Goal: Task Accomplishment & Management: Complete application form

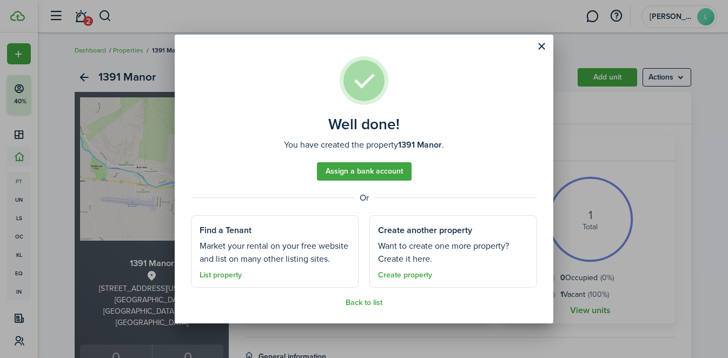
click at [544, 44] on button "Close modal" at bounding box center [541, 46] width 18 height 18
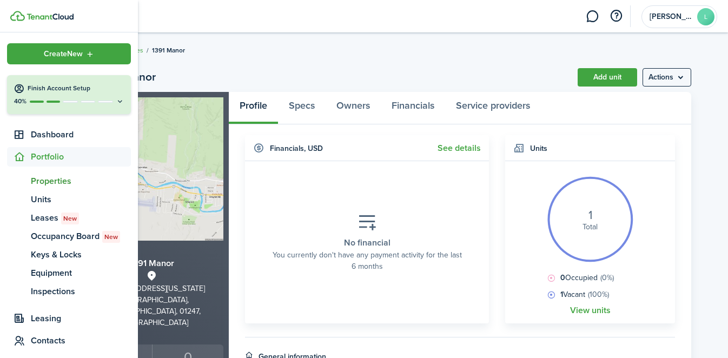
click at [56, 182] on span "Properties" at bounding box center [81, 181] width 100 height 13
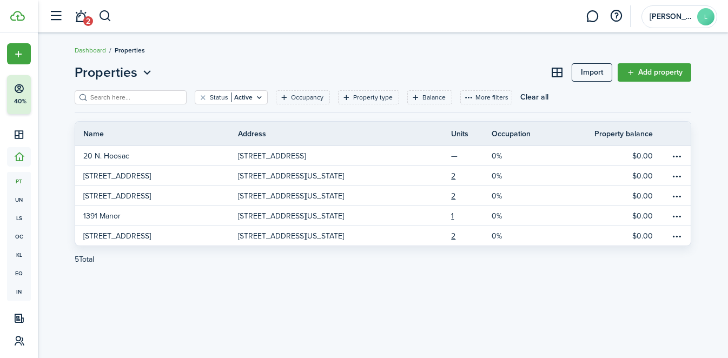
click at [638, 77] on link "Add property" at bounding box center [654, 72] width 74 height 18
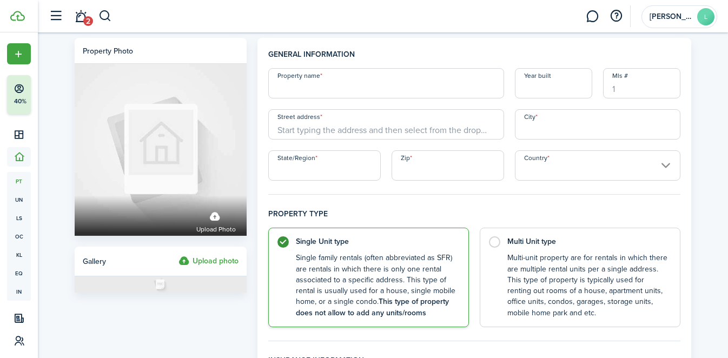
click at [364, 92] on input "Property name" at bounding box center [386, 83] width 236 height 30
type input "102 [PERSON_NAME]"
click at [526, 90] on input "Year built" at bounding box center [553, 83] width 77 height 30
click at [535, 82] on input "Year built" at bounding box center [553, 83] width 77 height 30
type input "1876"
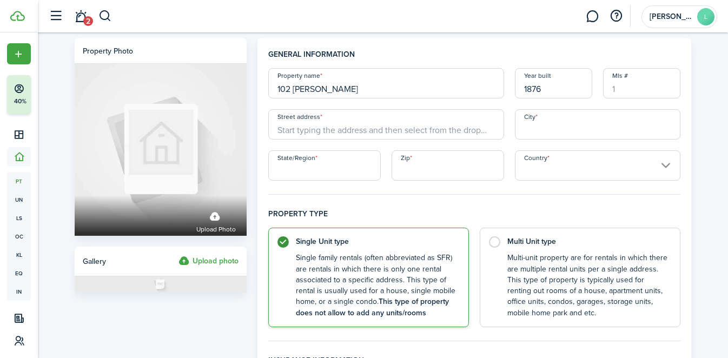
click at [291, 135] on input "Street address" at bounding box center [386, 124] width 236 height 30
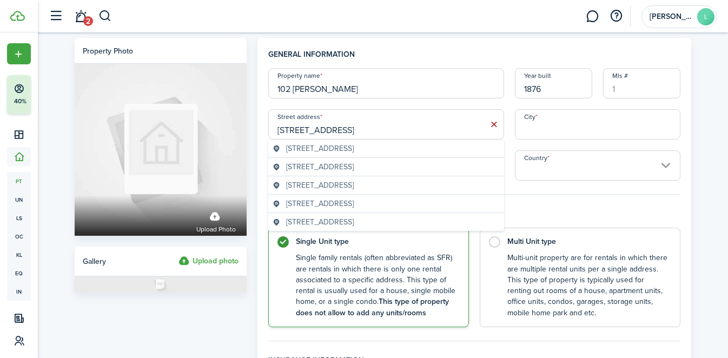
click at [341, 171] on span "[STREET_ADDRESS]" at bounding box center [320, 166] width 68 height 11
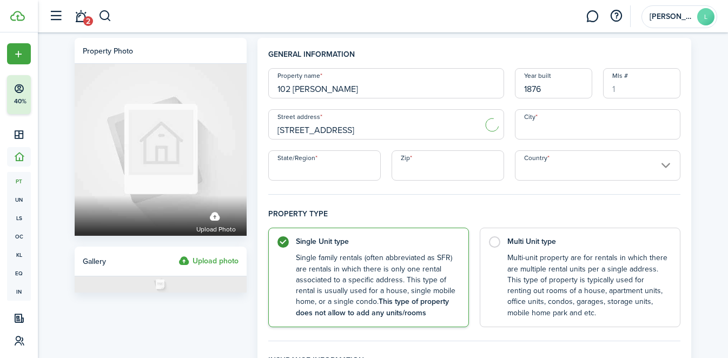
type input "[STREET_ADDRESS]"
type input "North [PERSON_NAME]"
type input "MA"
type input "01247"
type input "[GEOGRAPHIC_DATA]"
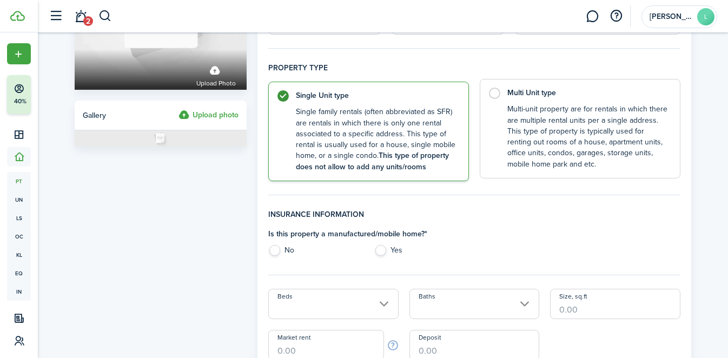
scroll to position [166, 0]
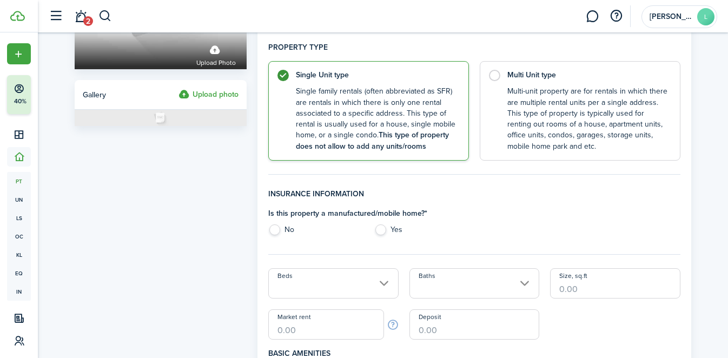
click at [282, 226] on label "No" at bounding box center [315, 232] width 95 height 16
radio input "true"
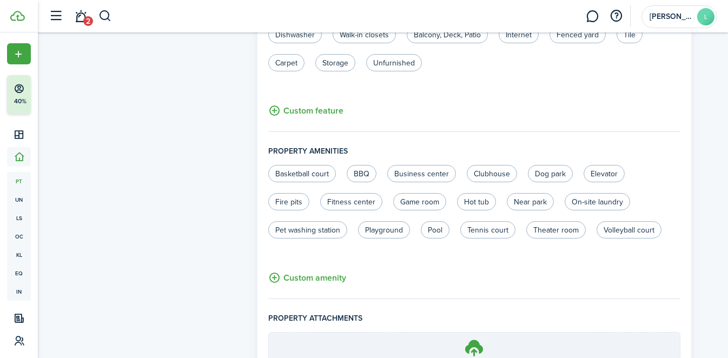
scroll to position [713, 0]
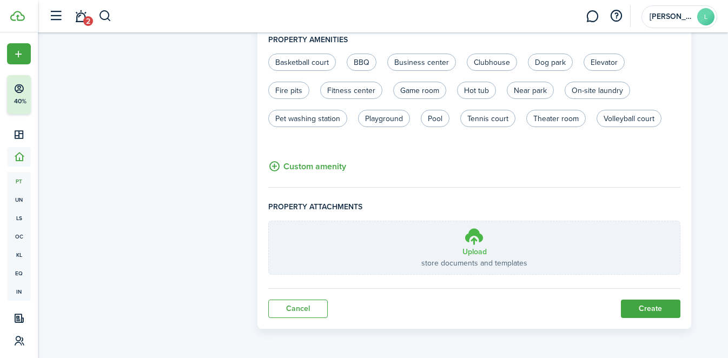
click at [464, 230] on icon at bounding box center [474, 235] width 21 height 19
click at [269, 221] on input "Upload store documents and templates Choose file" at bounding box center [269, 221] width 0 height 0
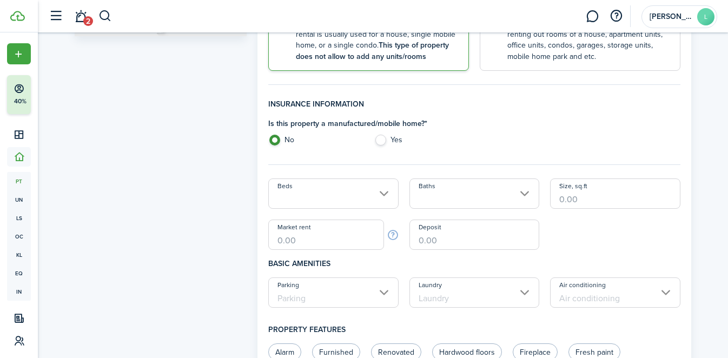
scroll to position [253, 0]
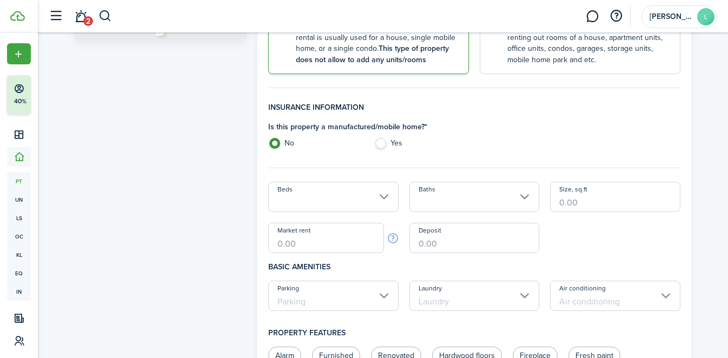
click at [337, 202] on input "Beds" at bounding box center [333, 197] width 130 height 30
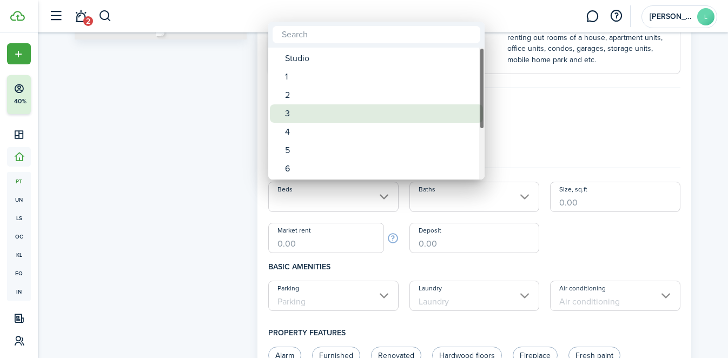
click at [321, 108] on div "3" at bounding box center [380, 113] width 191 height 18
type input "3"
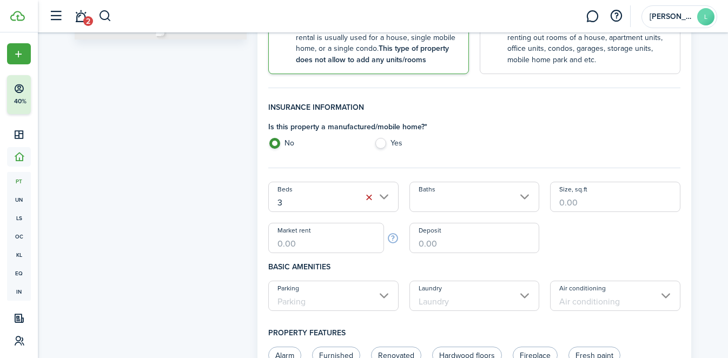
click at [421, 203] on input "Baths" at bounding box center [474, 197] width 130 height 30
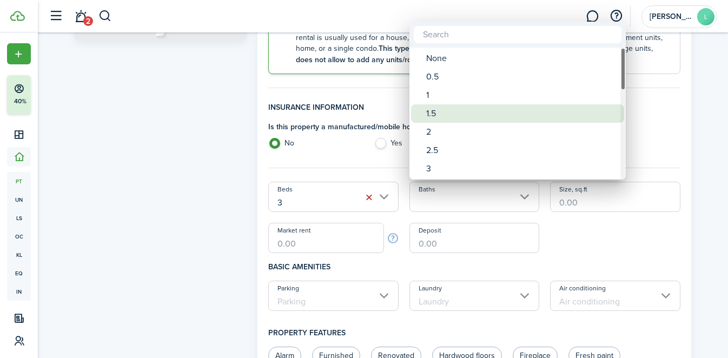
click at [444, 109] on div "1.5" at bounding box center [521, 113] width 191 height 18
type input "1.5"
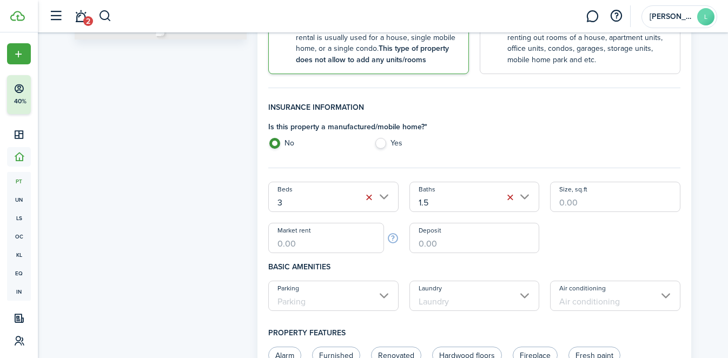
click at [555, 210] on input "Size, sq.ft" at bounding box center [615, 197] width 130 height 30
type input "1,794"
click at [345, 239] on input "Market rent" at bounding box center [326, 238] width 116 height 30
type input "$1,300.00"
click at [465, 242] on input "Deposit" at bounding box center [474, 238] width 130 height 30
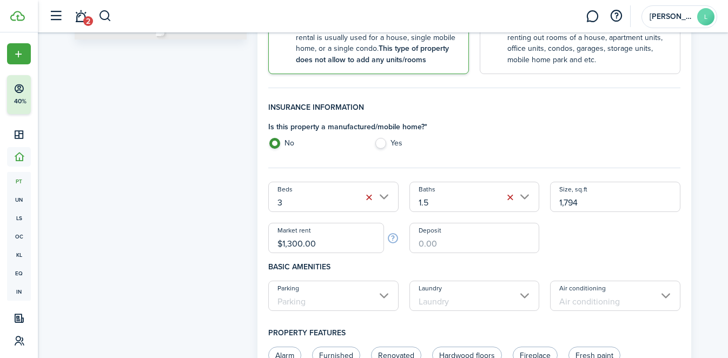
click at [469, 246] on input "Deposit" at bounding box center [474, 238] width 130 height 30
type input "$1,350.00"
click at [542, 241] on div "Deposit $1,350.00" at bounding box center [474, 238] width 141 height 30
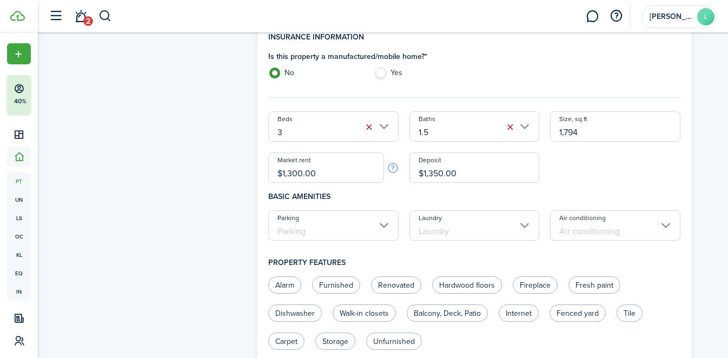
scroll to position [332, 0]
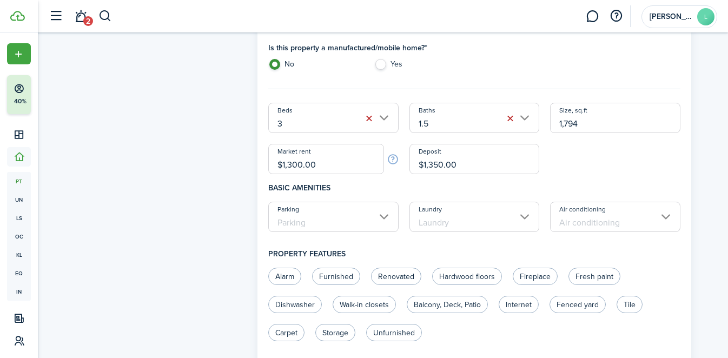
click at [389, 217] on input "Parking" at bounding box center [333, 217] width 130 height 30
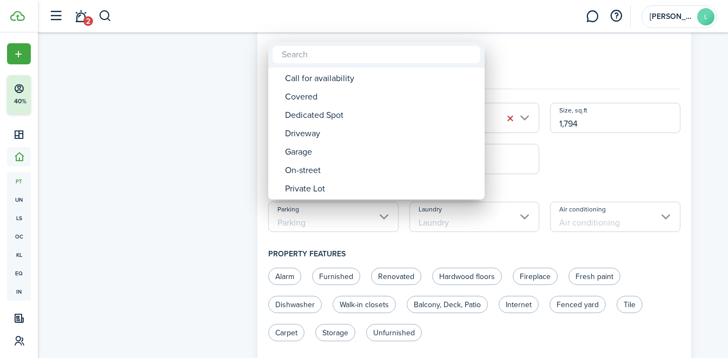
click at [555, 183] on div at bounding box center [364, 179] width 901 height 531
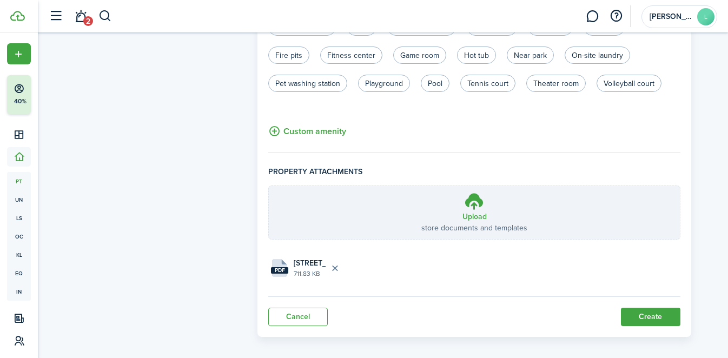
scroll to position [756, 0]
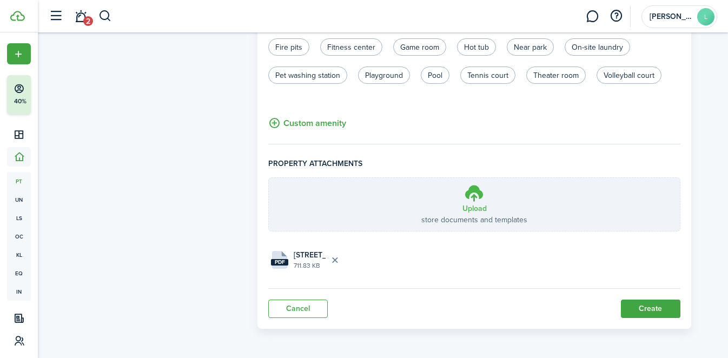
click at [446, 208] on label "Upload store documents and templates Choose file" at bounding box center [474, 204] width 411 height 53
click at [269, 178] on input "Upload store documents and templates Choose file" at bounding box center [269, 178] width 0 height 0
click at [484, 208] on h3 "Upload" at bounding box center [474, 208] width 24 height 11
click at [269, 178] on input "Upload store documents and templates Choose file" at bounding box center [269, 178] width 0 height 0
click at [633, 312] on button "Create" at bounding box center [650, 308] width 59 height 18
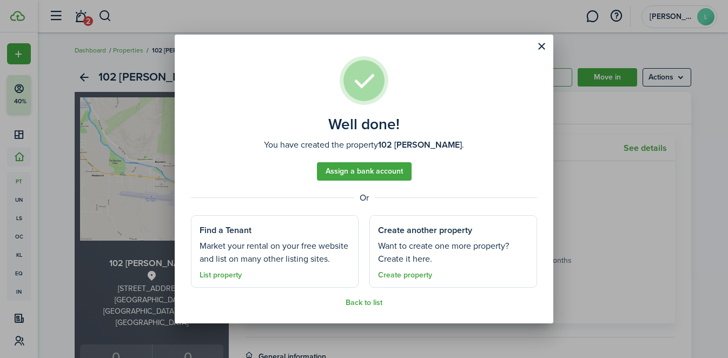
click at [539, 46] on button "Close modal" at bounding box center [541, 46] width 18 height 18
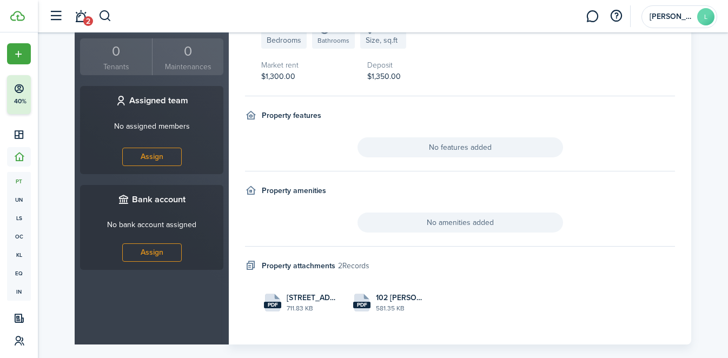
scroll to position [428, 0]
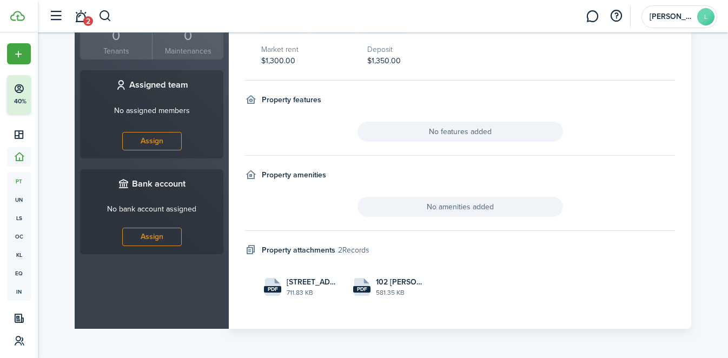
click at [313, 247] on h4 "Property attachments" at bounding box center [299, 249] width 74 height 11
click at [250, 248] on icon at bounding box center [250, 249] width 11 height 11
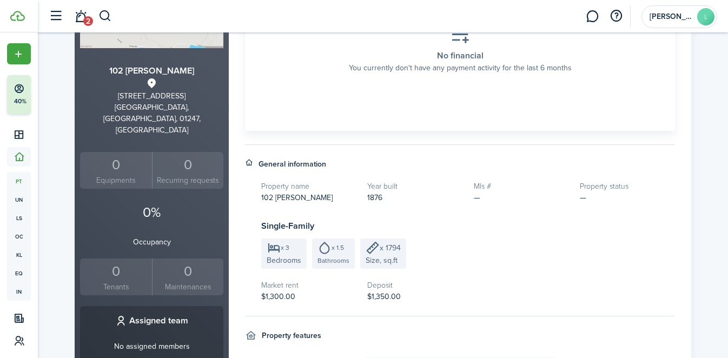
scroll to position [129, 0]
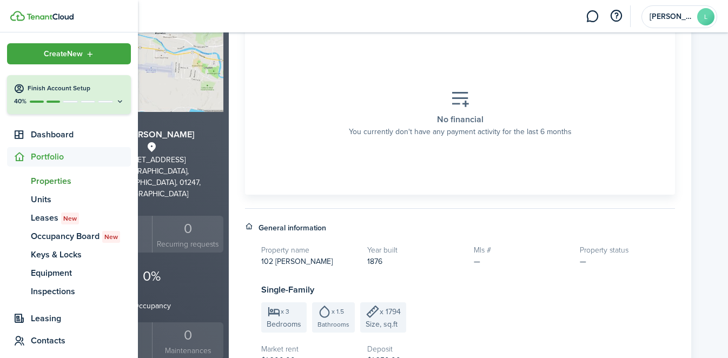
click at [38, 181] on span "Properties" at bounding box center [81, 181] width 100 height 13
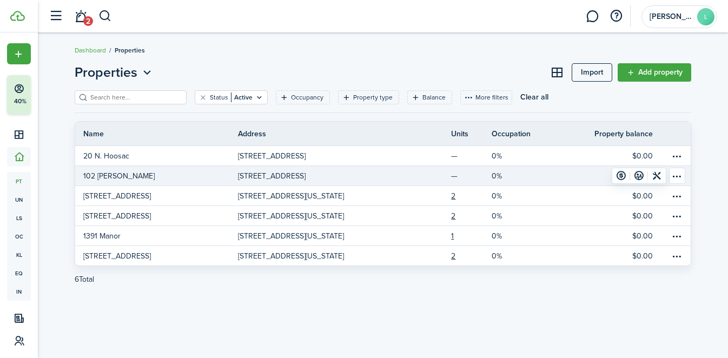
click at [295, 172] on p "[STREET_ADDRESS]" at bounding box center [272, 175] width 68 height 11
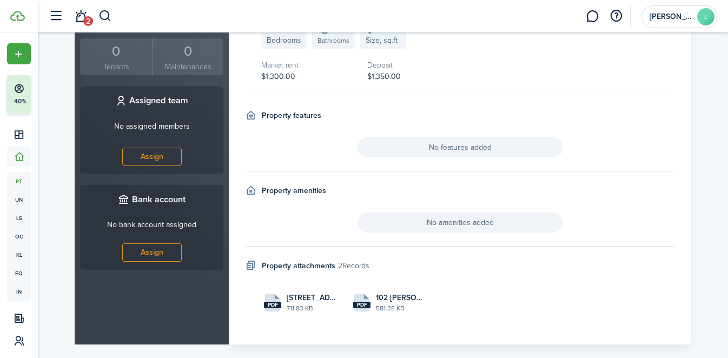
scroll to position [428, 0]
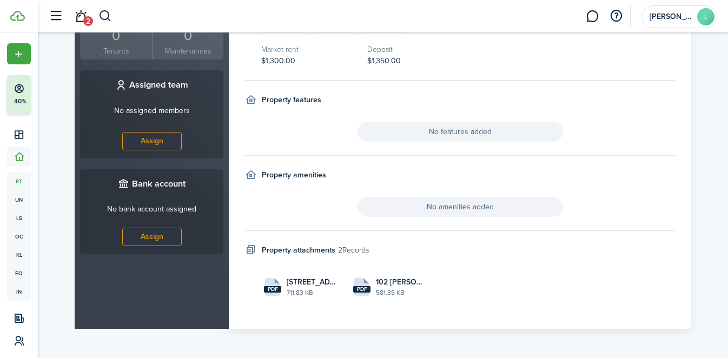
click at [331, 254] on h4 "Property attachments" at bounding box center [299, 249] width 74 height 11
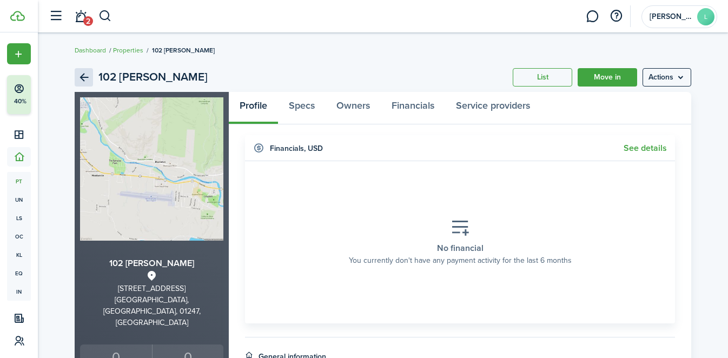
click at [81, 75] on link "Back" at bounding box center [84, 77] width 18 height 18
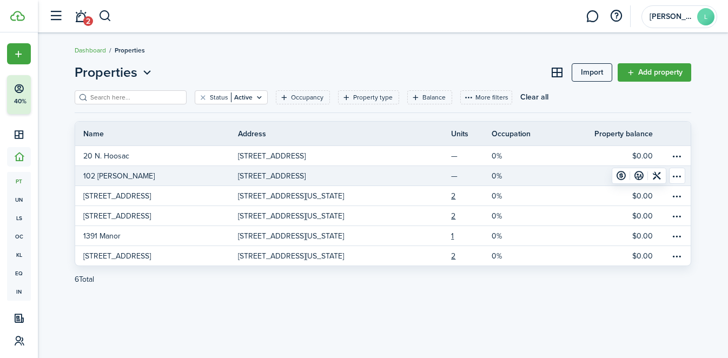
click at [676, 176] on table-menu-btn-icon "Open menu" at bounding box center [677, 176] width 16 height 16
click at [547, 176] on link "$0.00" at bounding box center [607, 175] width 122 height 19
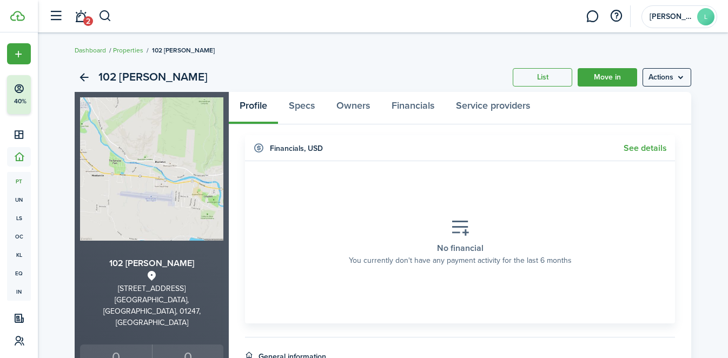
click at [648, 148] on link "See details" at bounding box center [644, 148] width 43 height 10
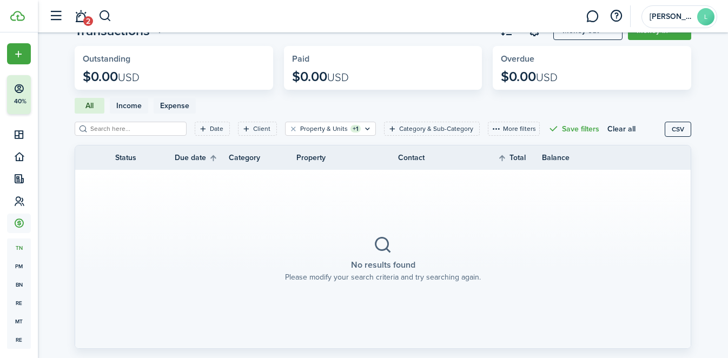
scroll to position [73, 0]
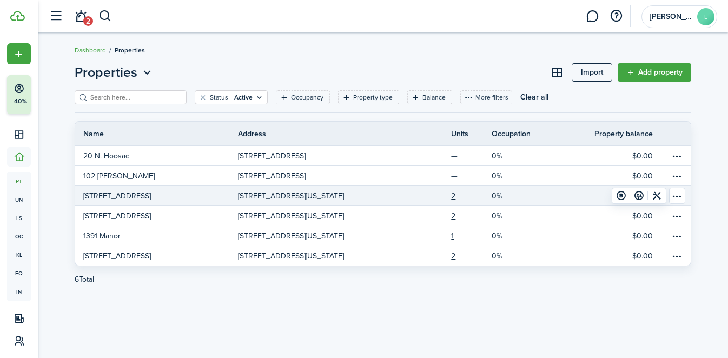
click at [255, 205] on link "[STREET_ADDRESS][US_STATE]" at bounding box center [319, 195] width 163 height 19
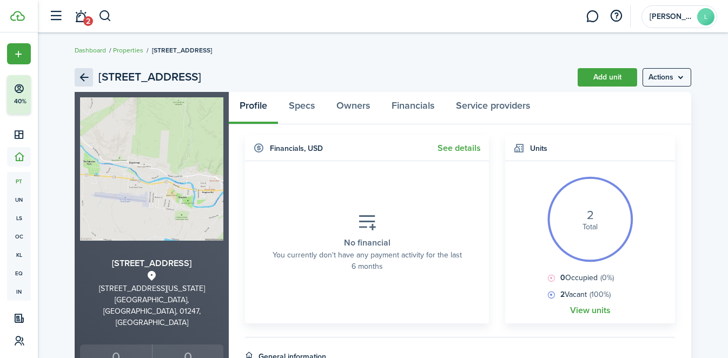
click at [87, 77] on link "Back" at bounding box center [84, 77] width 18 height 18
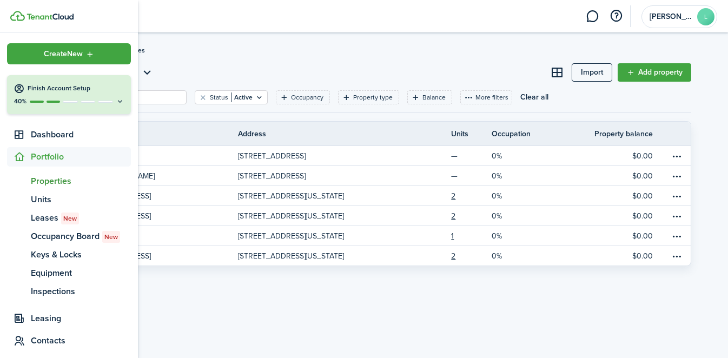
click at [45, 182] on span "Properties" at bounding box center [81, 181] width 100 height 13
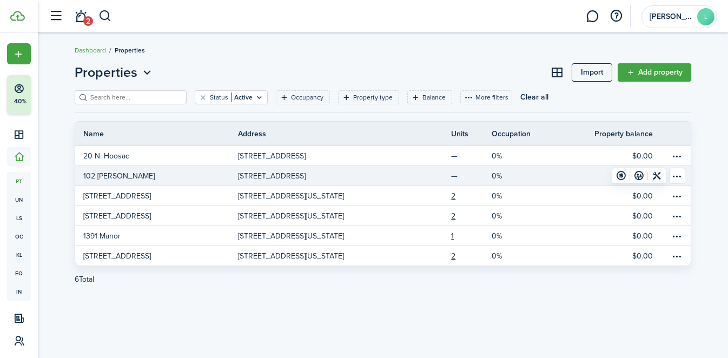
click at [166, 174] on link "102 [PERSON_NAME]" at bounding box center [156, 175] width 163 height 19
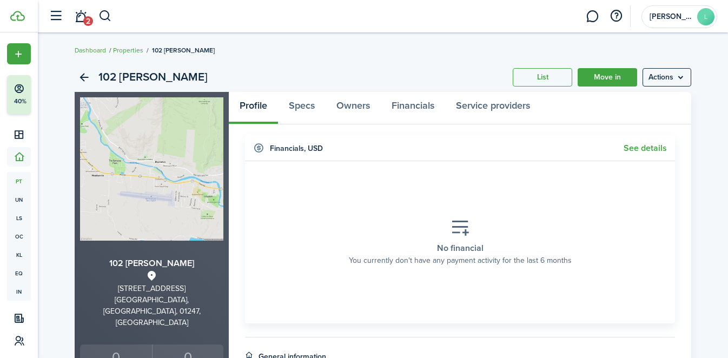
click at [672, 84] on menu-btn "Actions" at bounding box center [666, 77] width 49 height 18
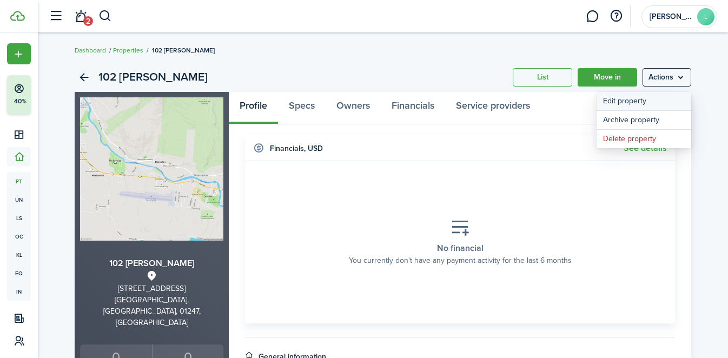
click at [675, 100] on link "Edit property" at bounding box center [643, 101] width 95 height 18
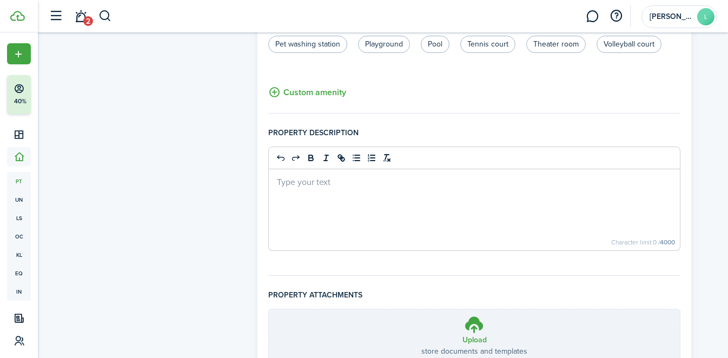
scroll to position [813, 0]
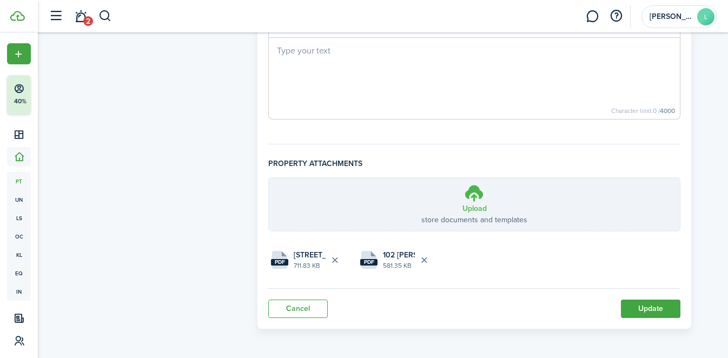
click at [482, 211] on h3 "Upload" at bounding box center [474, 208] width 24 height 11
click at [269, 178] on input "Upload store documents and templates Choose file" at bounding box center [269, 178] width 0 height 0
click at [648, 301] on button "Update" at bounding box center [650, 308] width 59 height 18
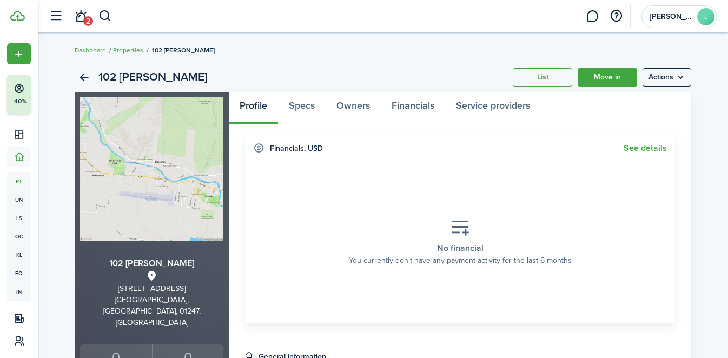
click at [94, 75] on div "102 [PERSON_NAME]" at bounding box center [141, 77] width 133 height 18
click at [83, 79] on link "Back" at bounding box center [84, 77] width 18 height 18
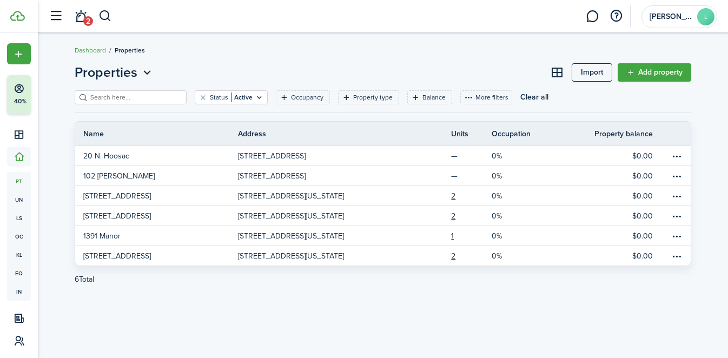
click at [665, 75] on link "Add property" at bounding box center [654, 72] width 74 height 18
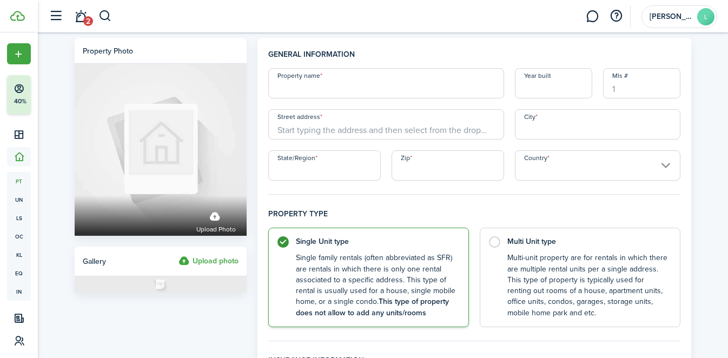
click at [381, 93] on input "Property name" at bounding box center [386, 83] width 236 height 30
type input "J1 House"
click at [532, 89] on input "Year built" at bounding box center [553, 83] width 77 height 30
type input "1860"
click at [361, 127] on input "Street address" at bounding box center [386, 124] width 236 height 30
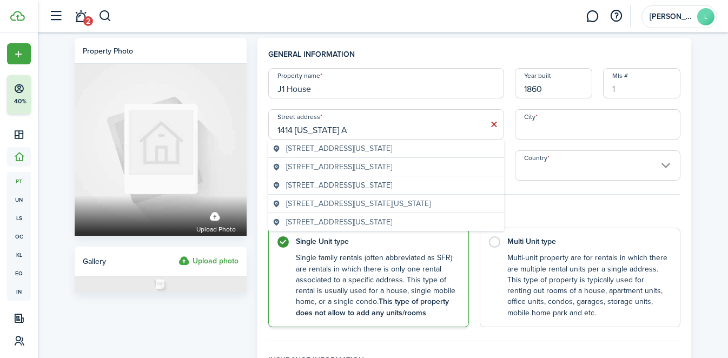
click at [363, 189] on span "[STREET_ADDRESS][US_STATE]" at bounding box center [339, 184] width 106 height 11
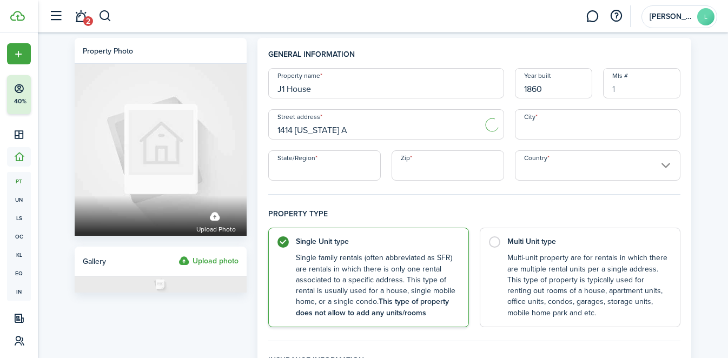
type input "[STREET_ADDRESS][US_STATE]"
type input "North [PERSON_NAME]"
type input "MA"
type input "01247"
type input "[GEOGRAPHIC_DATA]"
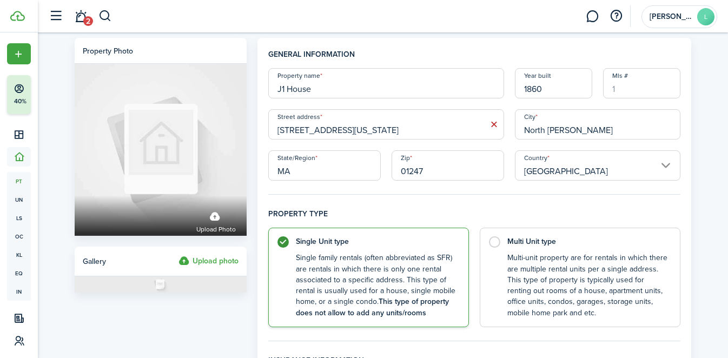
scroll to position [42, 0]
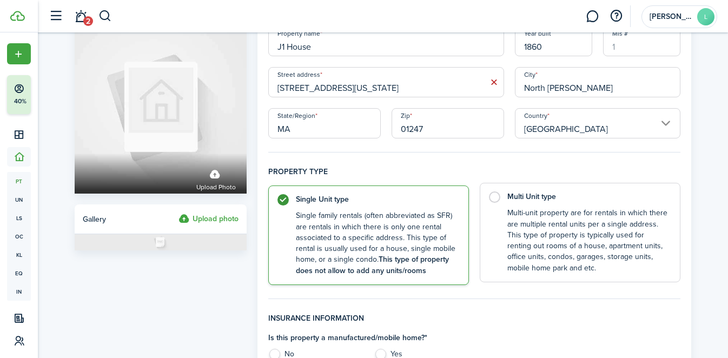
click at [501, 205] on label "Multi Unit type Multi-unit property are for rentals in which there are multiple…" at bounding box center [579, 232] width 201 height 99
radio input "false"
radio input "true"
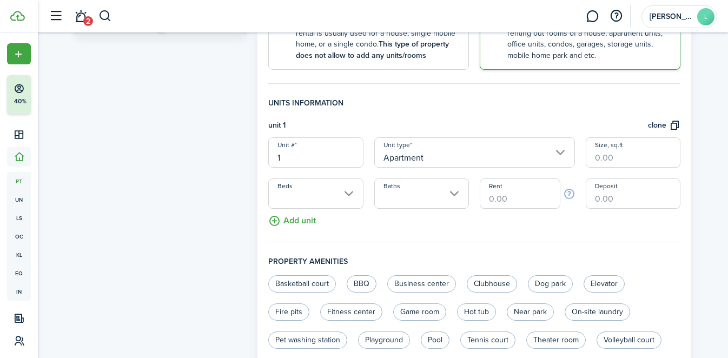
scroll to position [258, 0]
click at [347, 194] on input "Beds" at bounding box center [315, 192] width 95 height 30
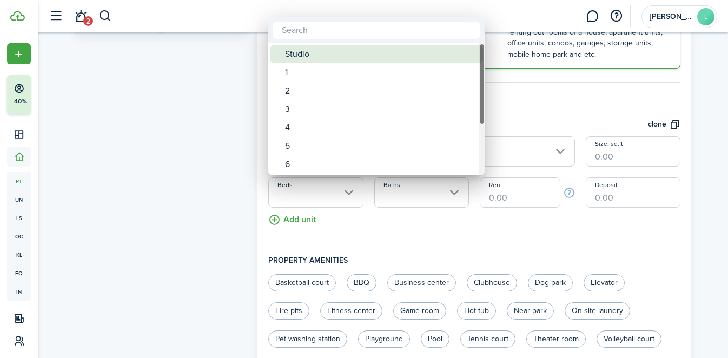
click at [296, 58] on div "Studio" at bounding box center [380, 54] width 191 height 18
type input "Studio"
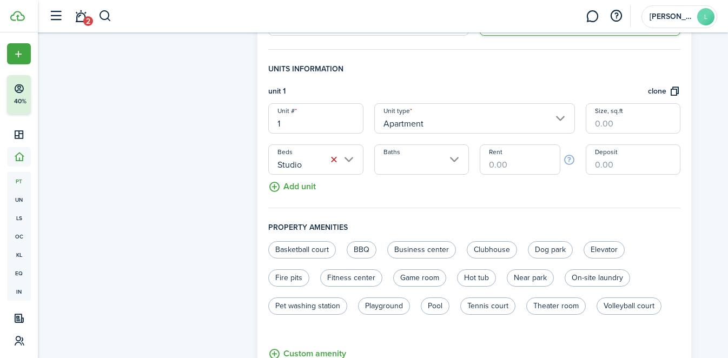
scroll to position [295, 0]
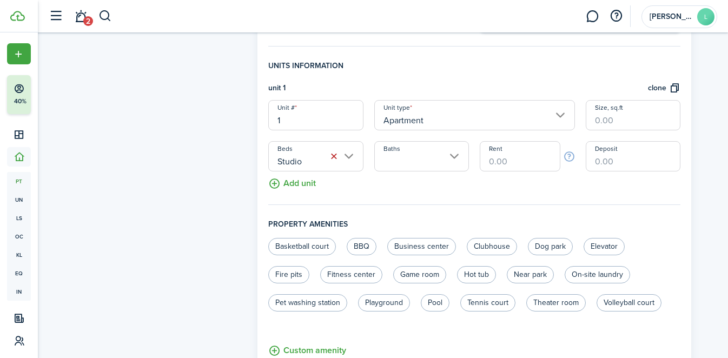
click at [497, 175] on fieldset "Units information unit 1 clone Unit # 1 Unit type Apartment Size, sq.ft Beds St…" at bounding box center [474, 132] width 412 height 145
click at [496, 168] on input "Rent" at bounding box center [519, 156] width 80 height 30
type input "$100.00"
click at [650, 164] on input "Deposit" at bounding box center [632, 156] width 95 height 30
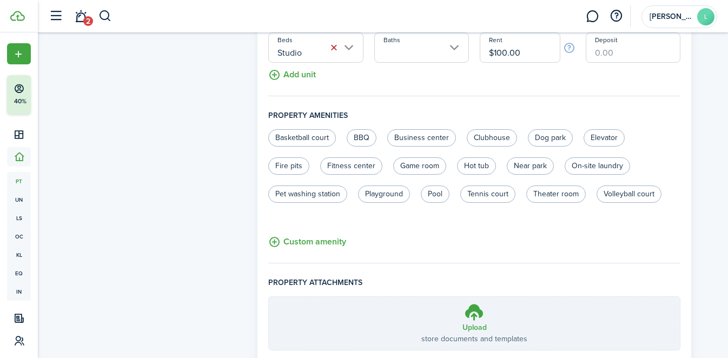
scroll to position [478, 0]
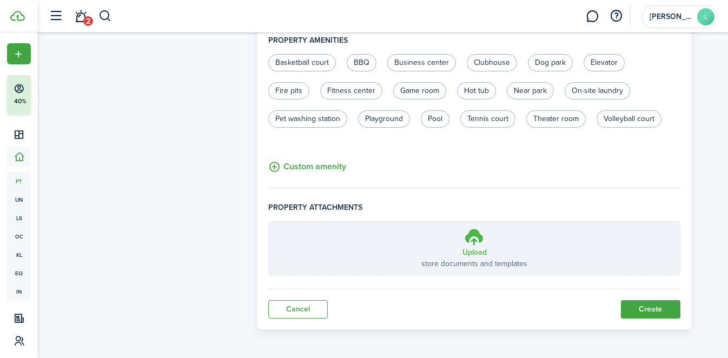
click at [485, 241] on label "Upload store documents and templates Choose file" at bounding box center [474, 248] width 411 height 53
click at [269, 222] on input "Upload store documents and templates Choose file" at bounding box center [269, 222] width 0 height 0
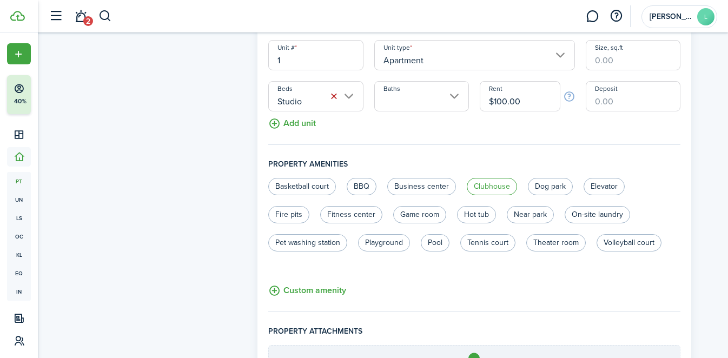
scroll to position [350, 0]
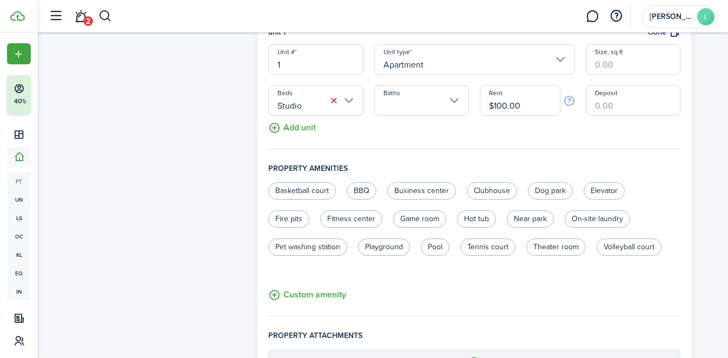
click at [290, 132] on button "Add unit" at bounding box center [292, 125] width 48 height 19
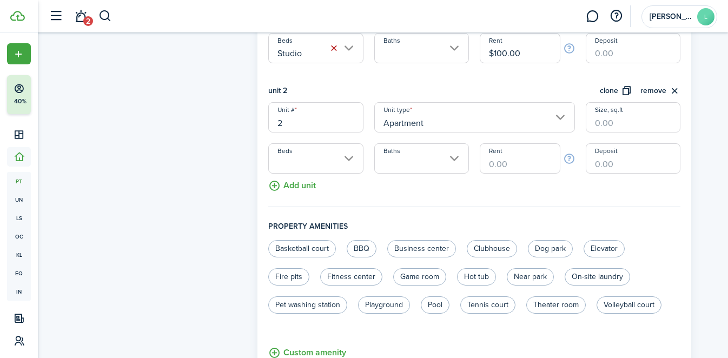
scroll to position [405, 0]
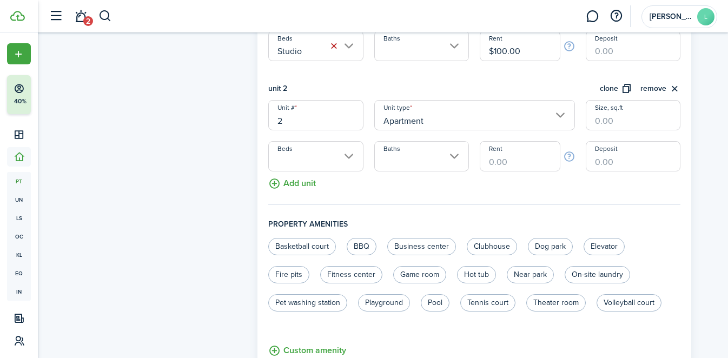
click at [316, 183] on fieldset "Units information unit 1 clone remove Unit # 1 Unit type Apartment Size, sq.ft …" at bounding box center [474, 77] width 412 height 255
click at [300, 183] on button "Add unit" at bounding box center [292, 180] width 48 height 19
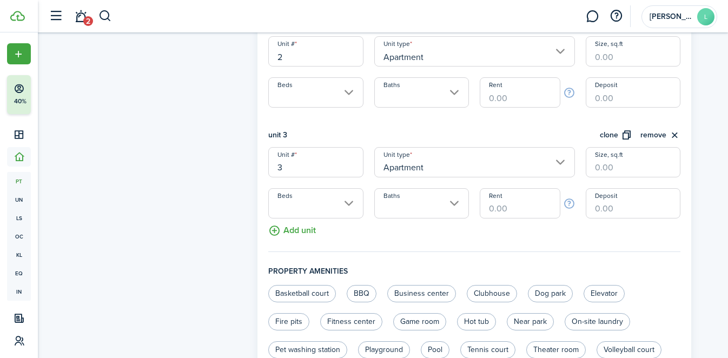
scroll to position [472, 0]
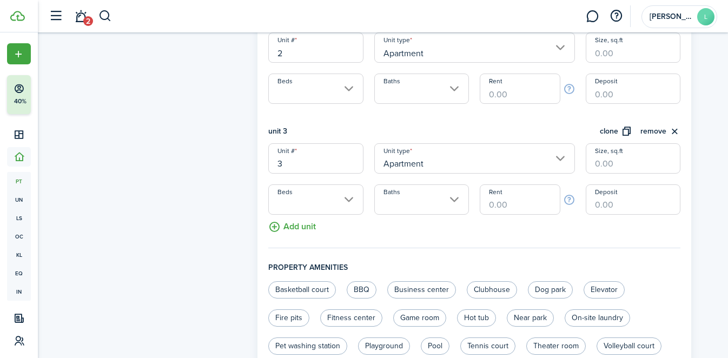
click at [296, 221] on button "Add unit" at bounding box center [292, 224] width 48 height 19
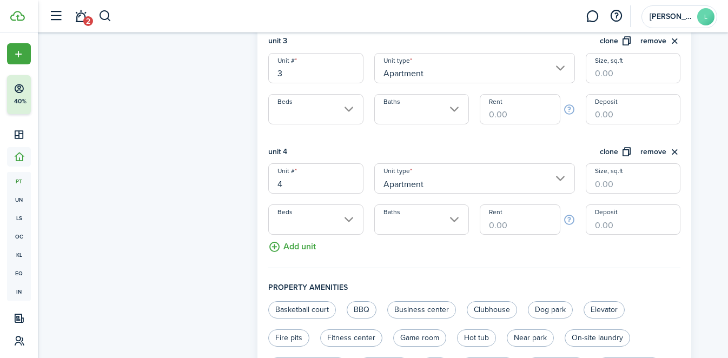
scroll to position [572, 0]
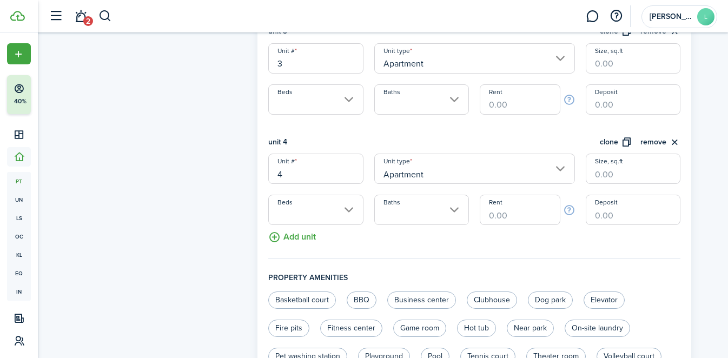
click at [298, 239] on button "Add unit" at bounding box center [292, 234] width 48 height 19
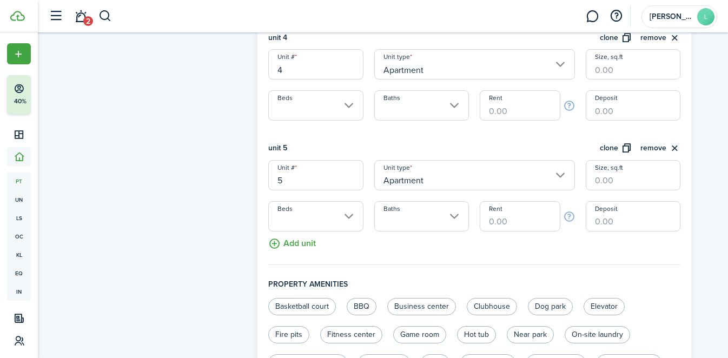
scroll to position [715, 0]
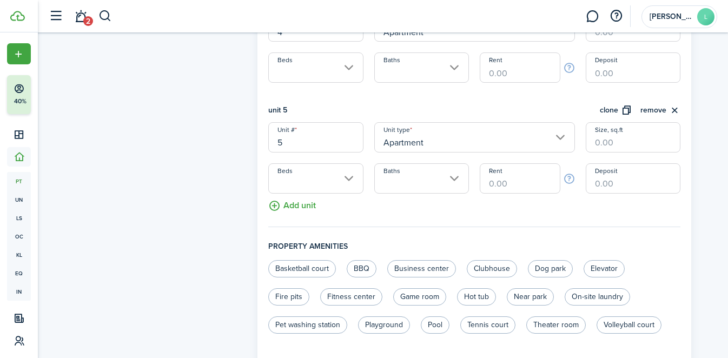
click at [286, 209] on button "Add unit" at bounding box center [292, 203] width 48 height 19
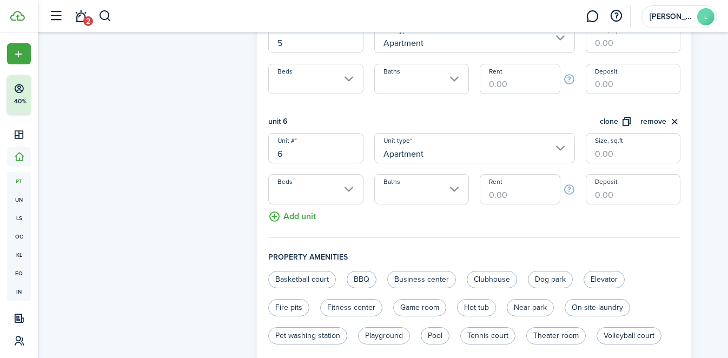
scroll to position [817, 0]
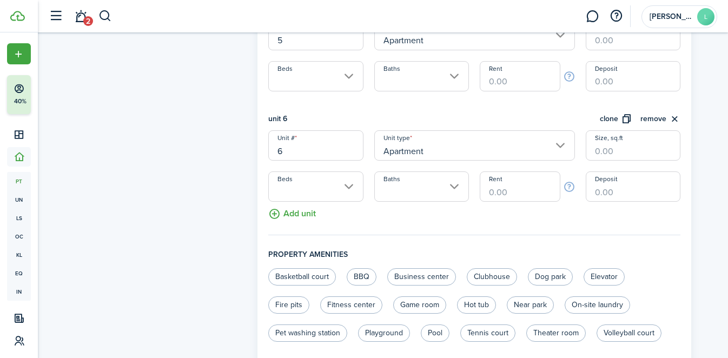
click at [286, 209] on button "Add unit" at bounding box center [292, 211] width 48 height 19
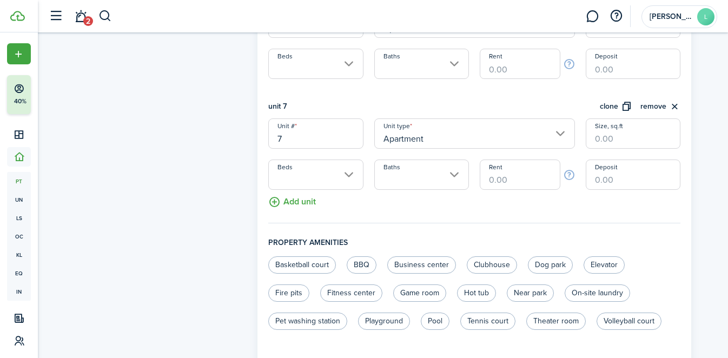
scroll to position [943, 0]
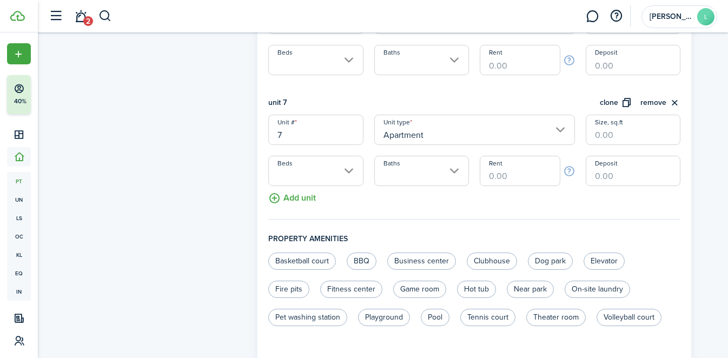
click at [289, 198] on button "Add unit" at bounding box center [292, 195] width 48 height 19
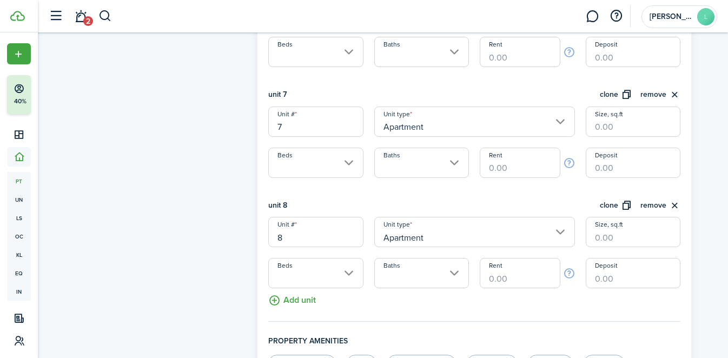
scroll to position [956, 0]
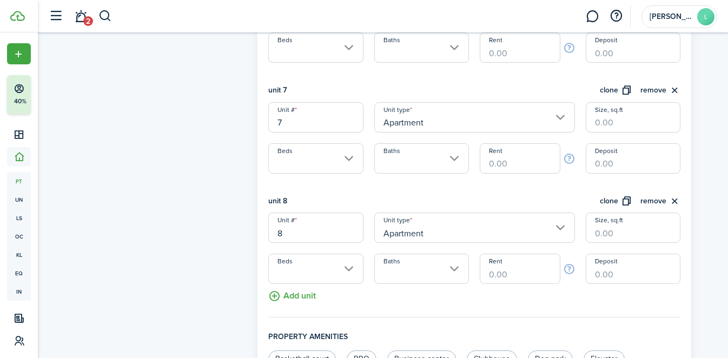
click at [651, 202] on button "remove" at bounding box center [660, 201] width 40 height 12
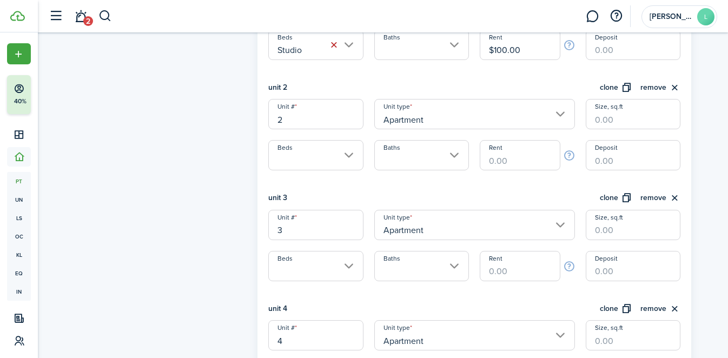
scroll to position [405, 0]
click at [349, 154] on input "Beds" at bounding box center [315, 156] width 95 height 30
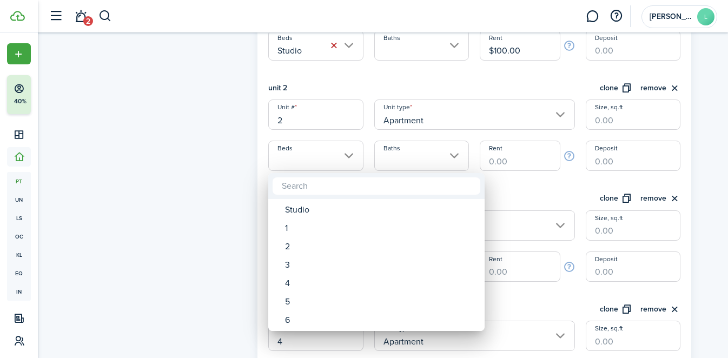
click at [675, 85] on div at bounding box center [364, 179] width 901 height 531
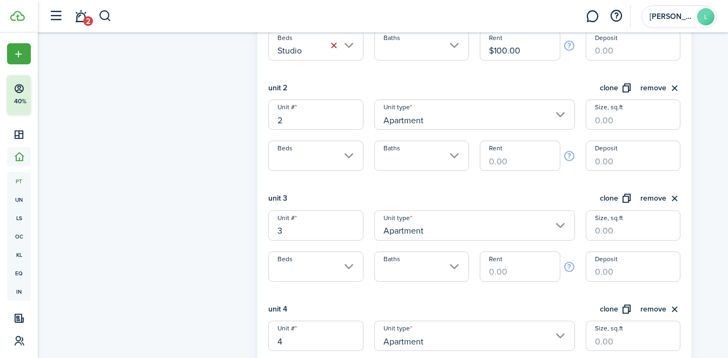
click at [675, 84] on button "remove" at bounding box center [660, 88] width 40 height 12
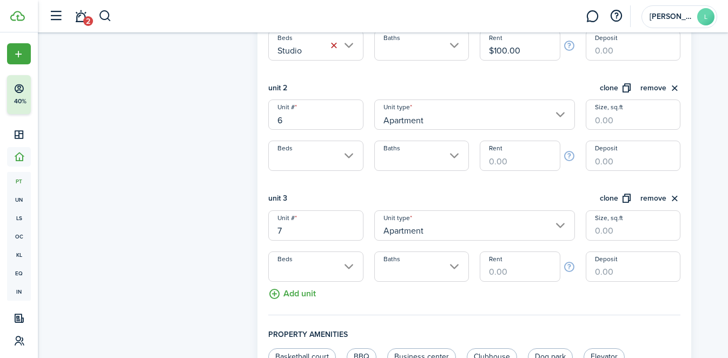
click at [675, 84] on button "remove" at bounding box center [660, 88] width 40 height 12
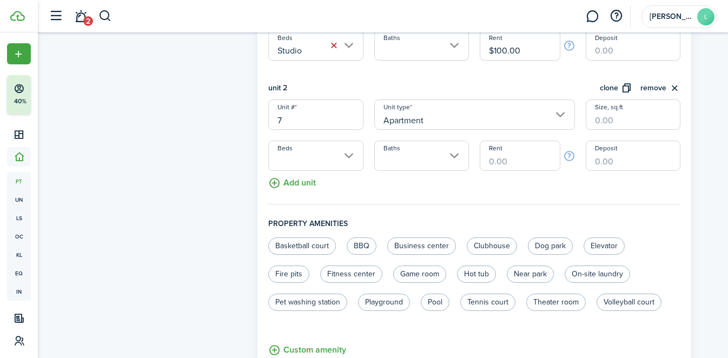
click at [675, 84] on button "remove" at bounding box center [660, 88] width 40 height 12
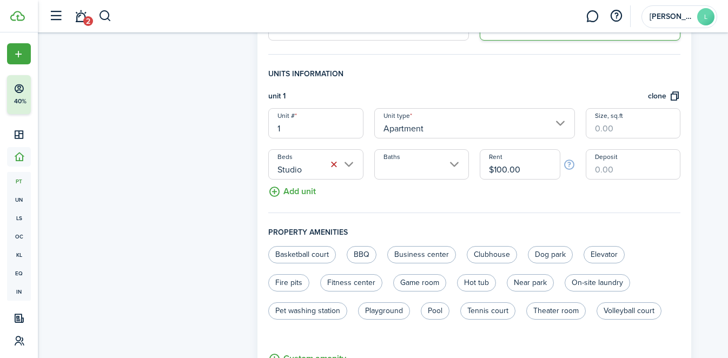
scroll to position [277, 0]
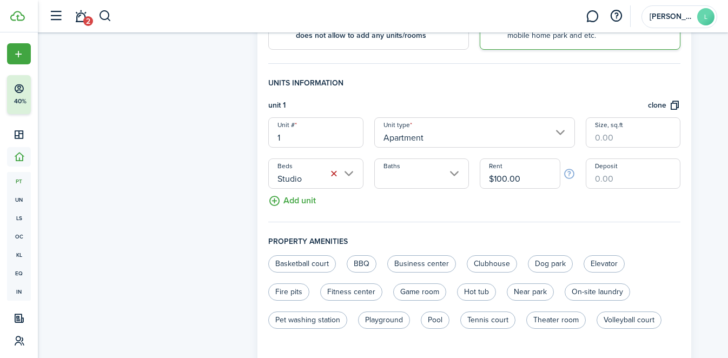
click at [666, 102] on button "clone" at bounding box center [664, 105] width 32 height 12
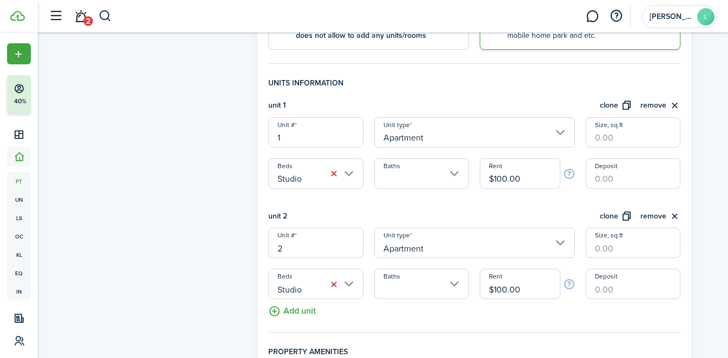
click at [617, 216] on button "clone" at bounding box center [615, 216] width 32 height 12
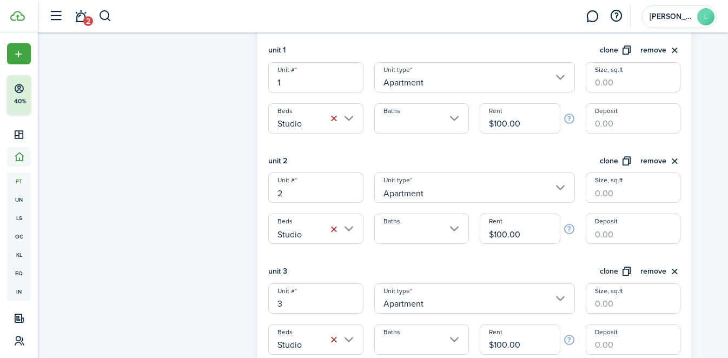
scroll to position [357, 0]
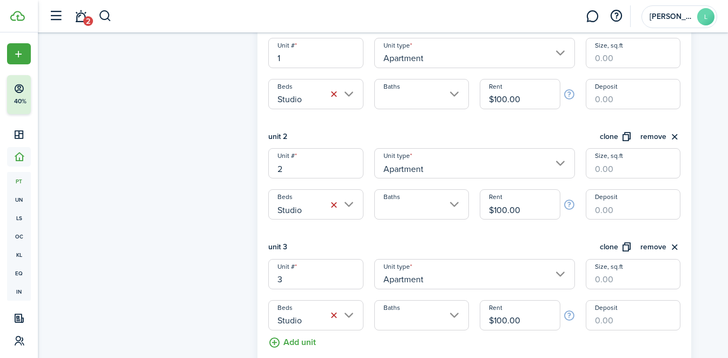
click at [613, 245] on button "clone" at bounding box center [615, 247] width 32 height 12
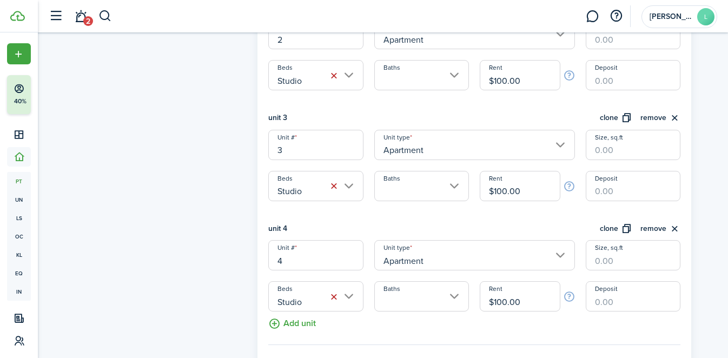
scroll to position [487, 0]
click at [605, 232] on button "clone" at bounding box center [615, 228] width 32 height 12
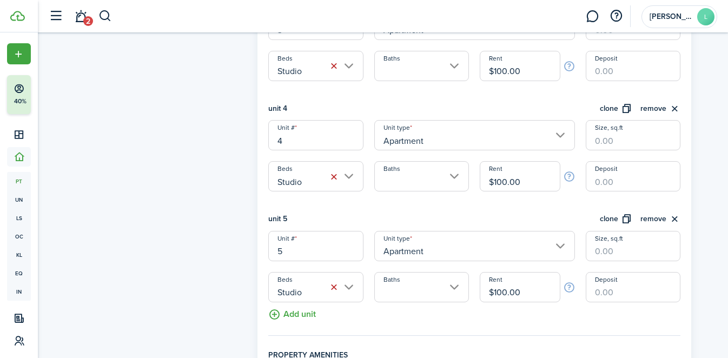
scroll to position [607, 0]
click at [608, 215] on button "clone" at bounding box center [615, 218] width 32 height 12
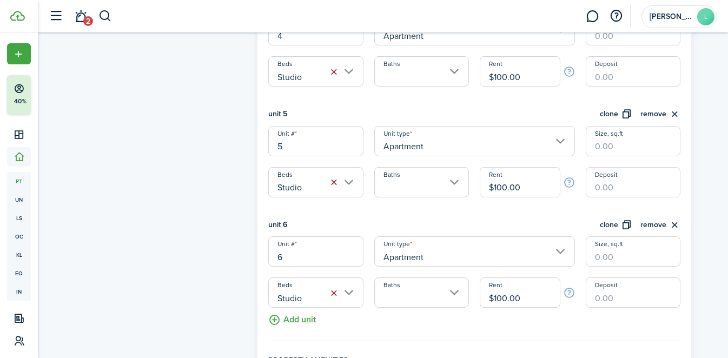
scroll to position [719, 0]
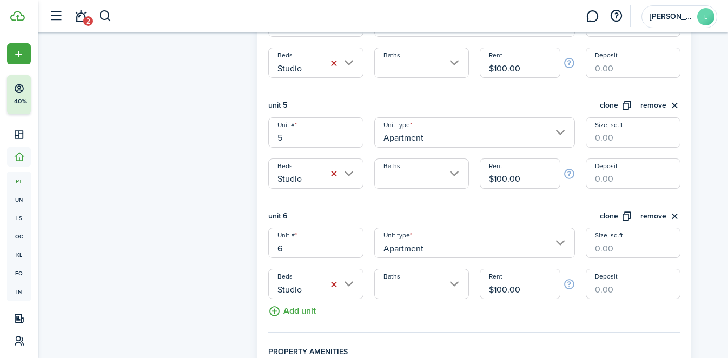
click at [613, 224] on div "unit 6 clone remove" at bounding box center [474, 219] width 412 height 18
click at [612, 217] on button "clone" at bounding box center [615, 216] width 32 height 12
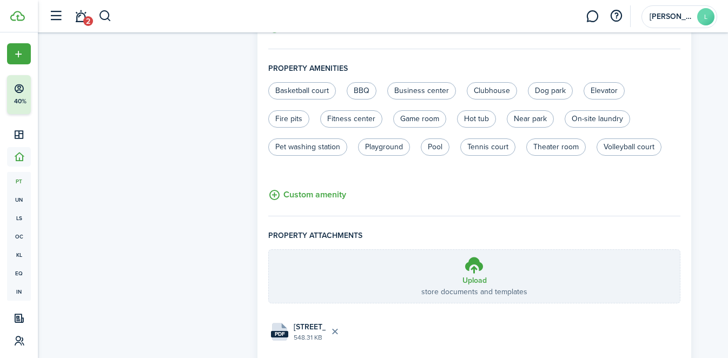
scroll to position [1185, 0]
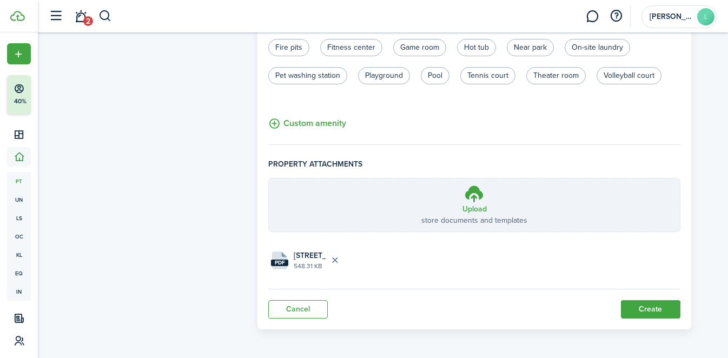
click at [653, 306] on button "Create" at bounding box center [650, 309] width 59 height 18
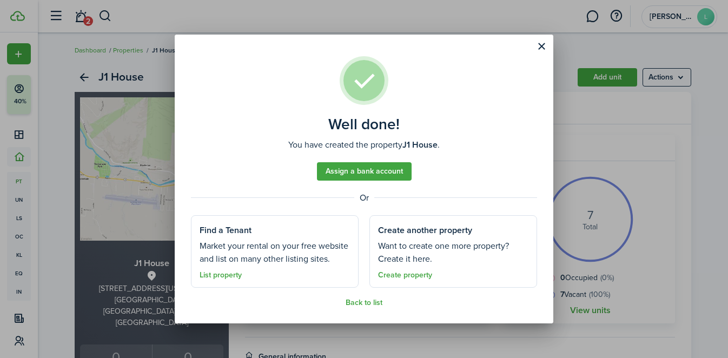
click at [545, 47] on button "Close modal" at bounding box center [541, 46] width 18 height 18
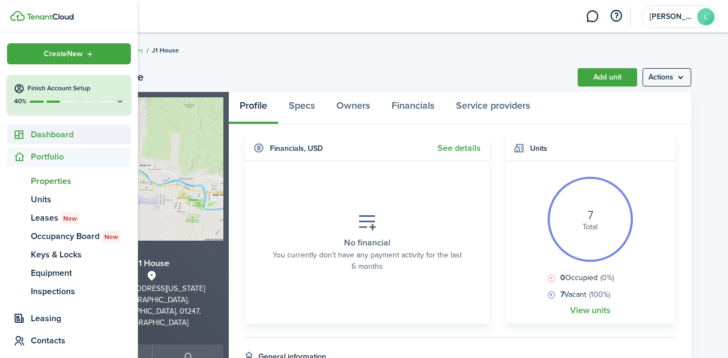
click at [55, 135] on span "Dashboard" at bounding box center [81, 134] width 100 height 13
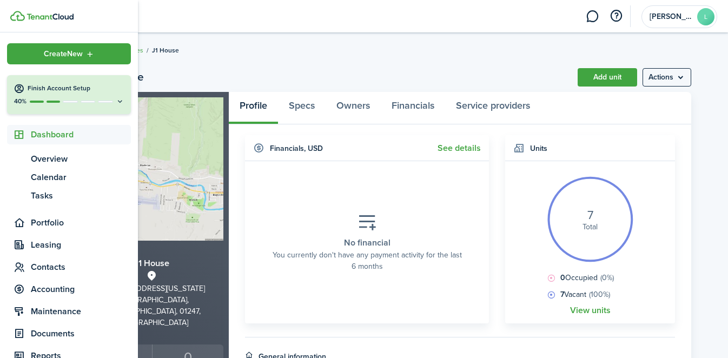
click at [122, 102] on icon at bounding box center [120, 101] width 9 height 8
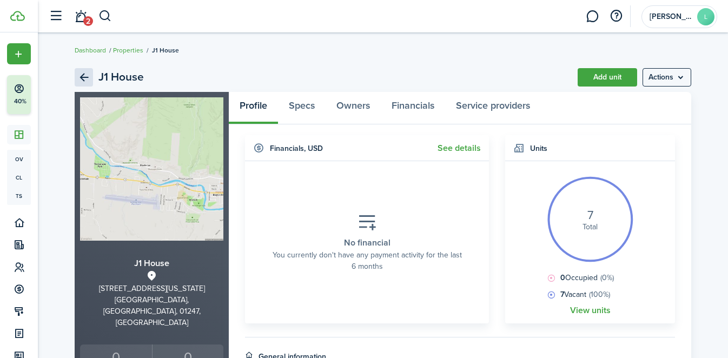
click at [77, 74] on link "Back" at bounding box center [84, 77] width 18 height 18
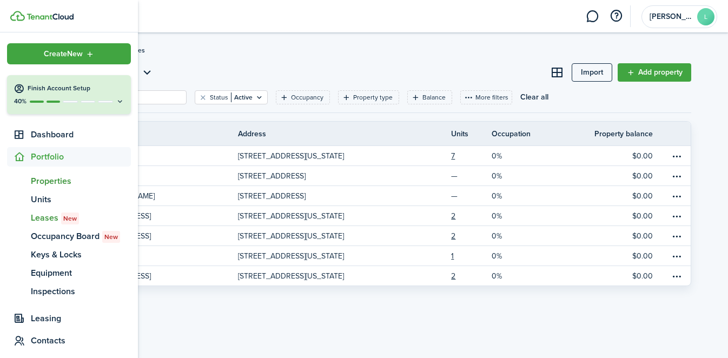
click at [38, 213] on span "Leases New" at bounding box center [81, 217] width 100 height 13
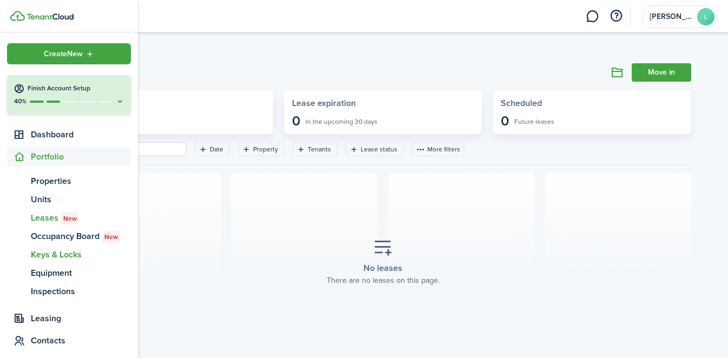
click at [49, 254] on span "Keys & Locks" at bounding box center [81, 254] width 100 height 13
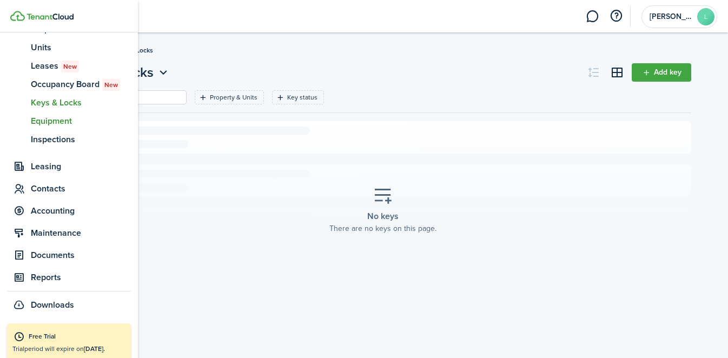
scroll to position [161, 0]
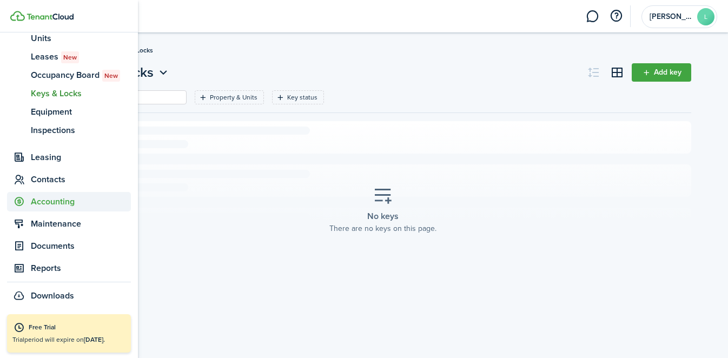
click at [49, 206] on span "Accounting" at bounding box center [81, 201] width 100 height 13
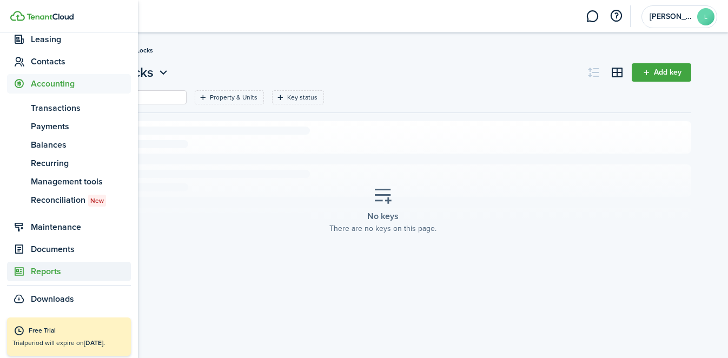
scroll to position [0, 0]
